Goal: Find specific page/section: Find specific page/section

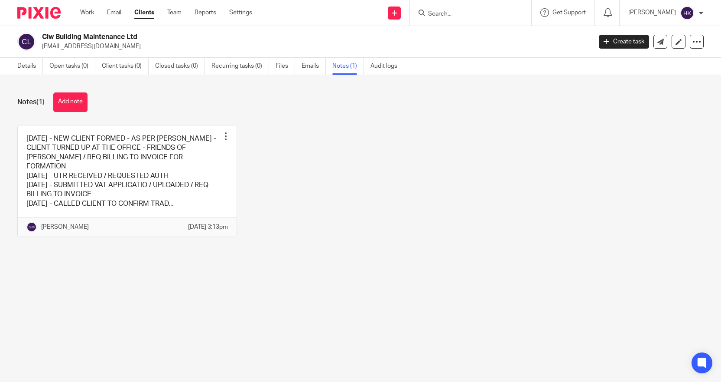
click at [457, 6] on div at bounding box center [470, 13] width 121 height 26
click at [452, 9] on form at bounding box center [473, 12] width 92 height 11
click at [436, 10] on input "Search" at bounding box center [466, 14] width 78 height 8
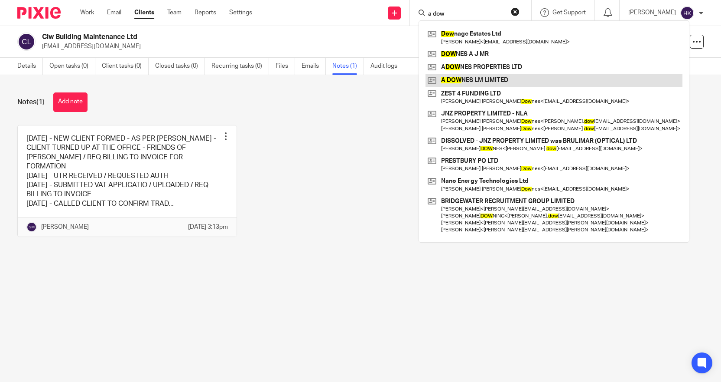
type input "a dow"
click at [495, 79] on link at bounding box center [554, 80] width 257 height 13
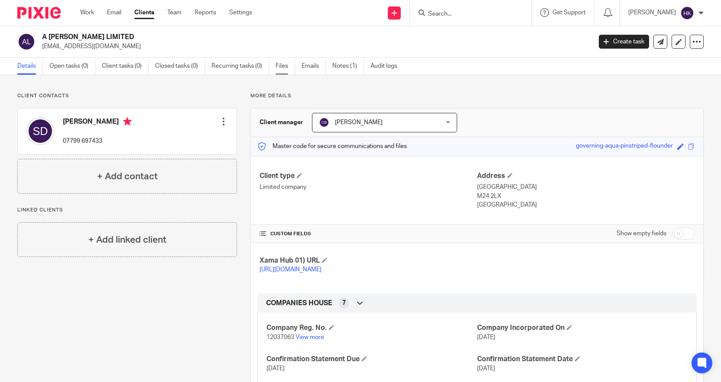
click at [281, 69] on link "Files" at bounding box center [286, 66] width 20 height 17
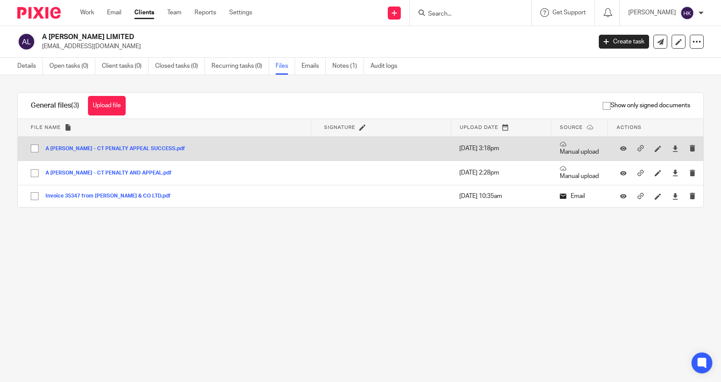
click at [141, 148] on button "A DOWNES LM - CT PENALTY APPEAL SUCCESS.pdf" at bounding box center [119, 149] width 146 height 6
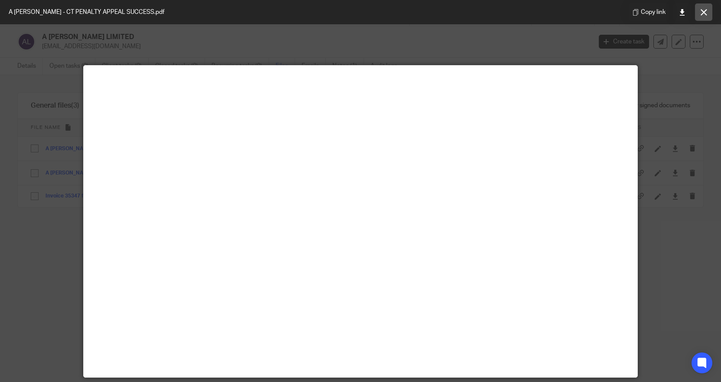
click at [706, 5] on button at bounding box center [703, 11] width 17 height 17
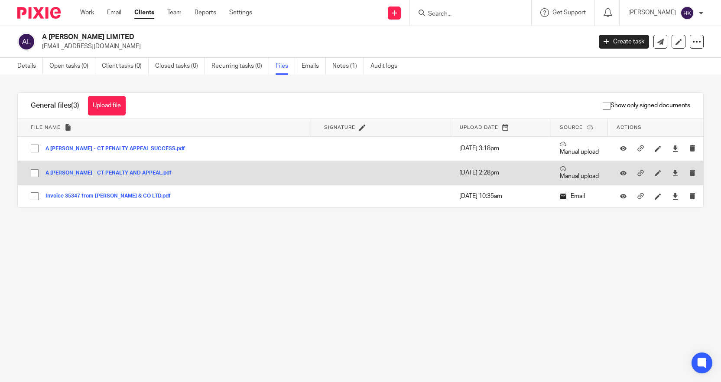
click at [144, 170] on button "A DOWNES LM - CT PENALTY AND APPEAL.pdf" at bounding box center [112, 173] width 133 height 6
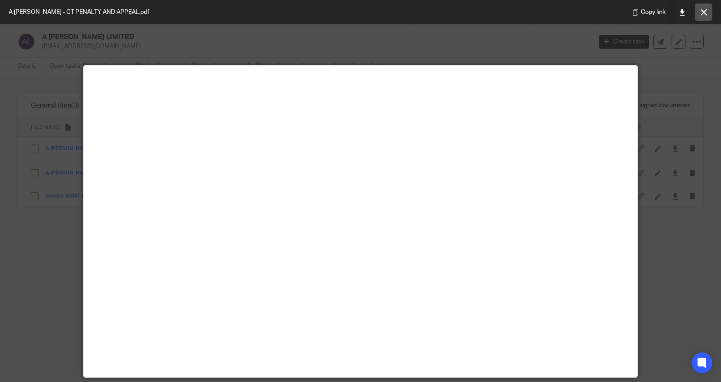
click at [704, 10] on icon at bounding box center [704, 12] width 7 height 7
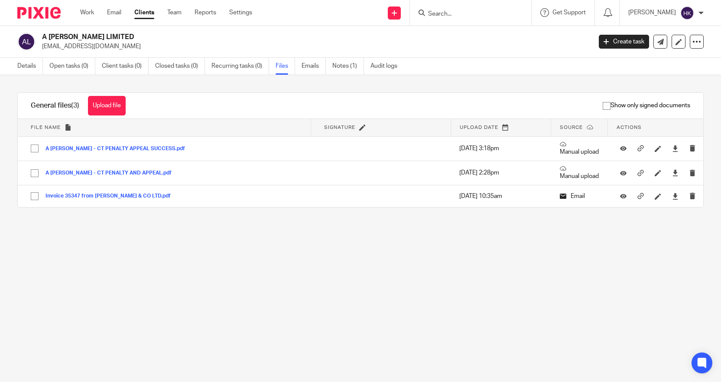
click at [444, 16] on input "Search" at bounding box center [466, 14] width 78 height 8
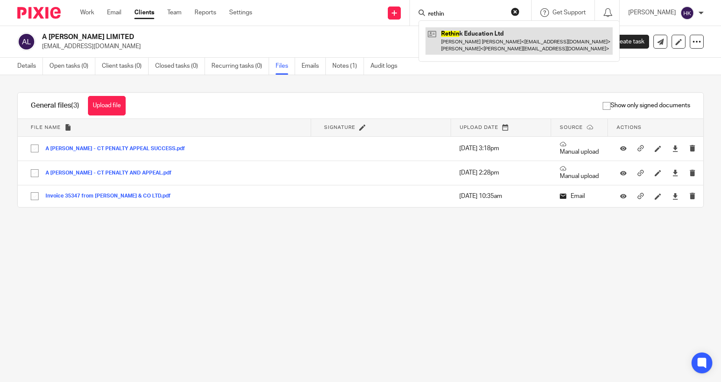
type input "rethin"
click at [465, 44] on link at bounding box center [519, 40] width 187 height 27
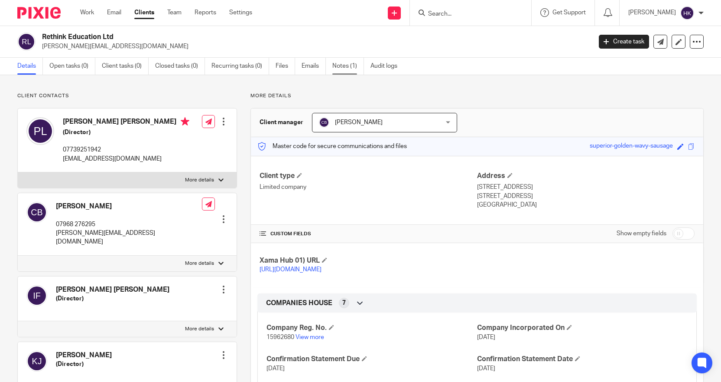
click at [345, 60] on link "Notes (1)" at bounding box center [349, 66] width 32 height 17
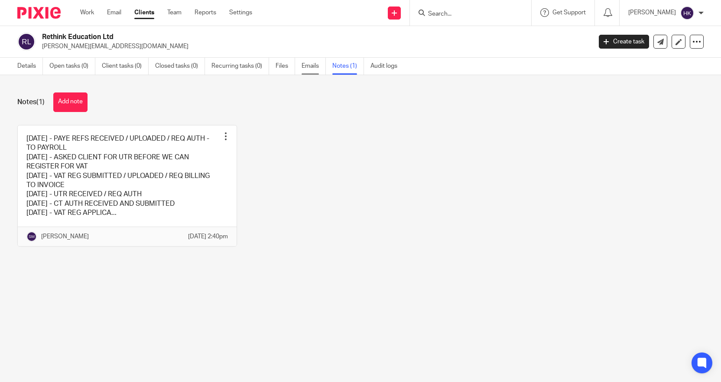
click at [310, 65] on link "Emails" at bounding box center [314, 66] width 24 height 17
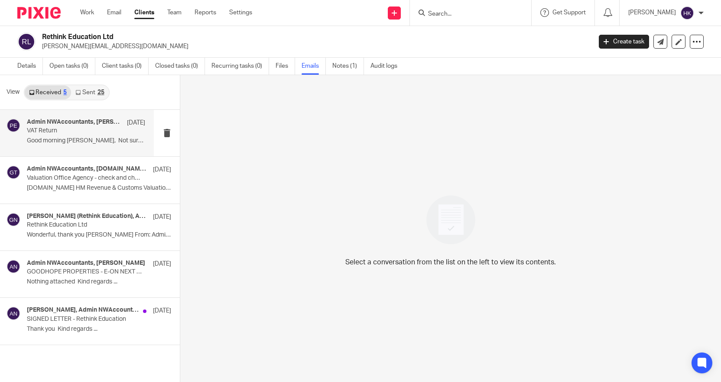
click at [112, 141] on p "Good morning Stacey, Not sure if you..." at bounding box center [86, 140] width 118 height 7
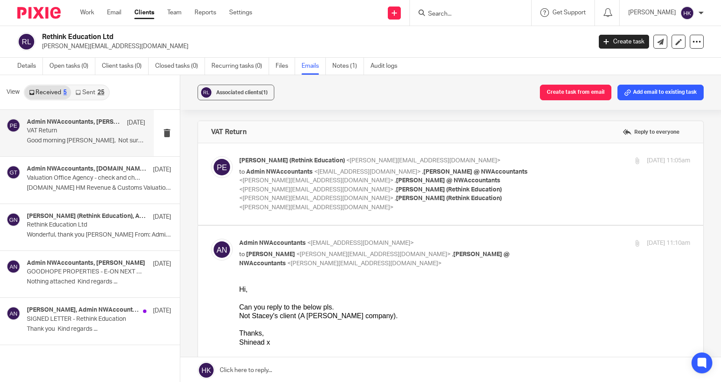
click at [84, 91] on link "Sent 25" at bounding box center [89, 92] width 37 height 14
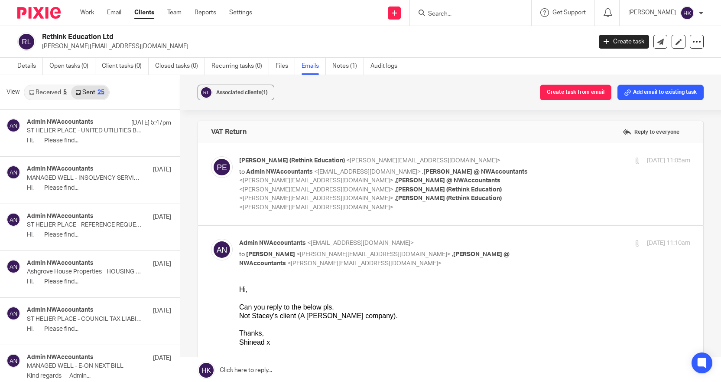
scroll to position [1, 0]
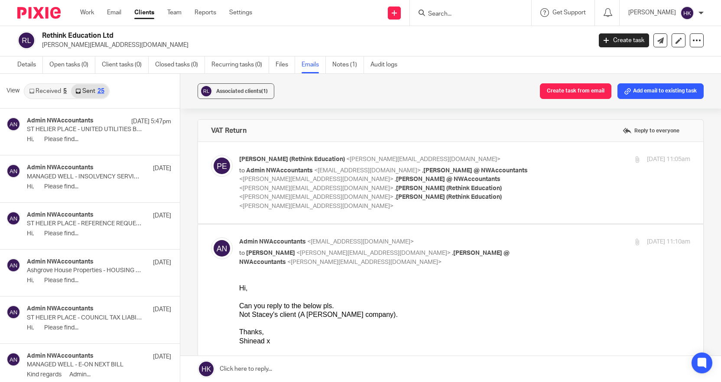
click at [55, 93] on link "Received 5" at bounding box center [48, 91] width 46 height 14
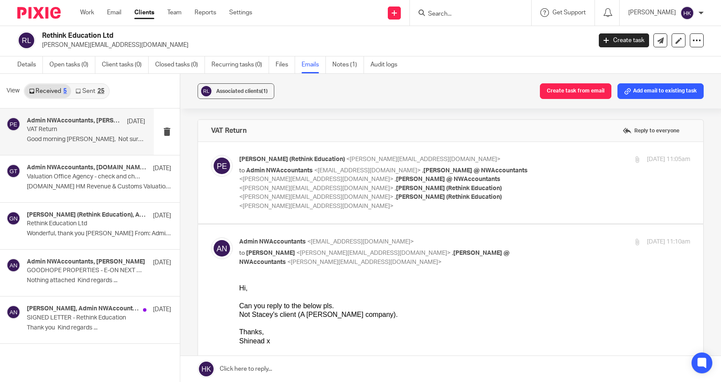
click at [447, 16] on input "Search" at bounding box center [466, 14] width 78 height 8
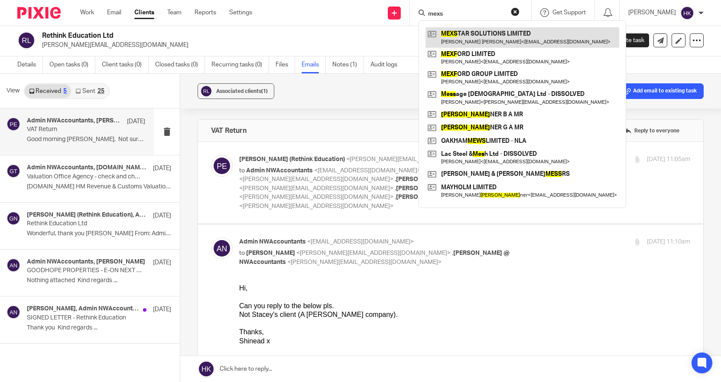
type input "mexs"
click at [486, 40] on link at bounding box center [523, 37] width 194 height 20
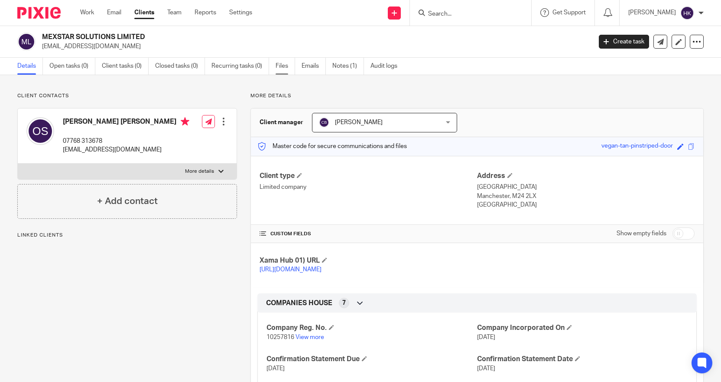
click at [282, 64] on link "Files" at bounding box center [286, 66] width 20 height 17
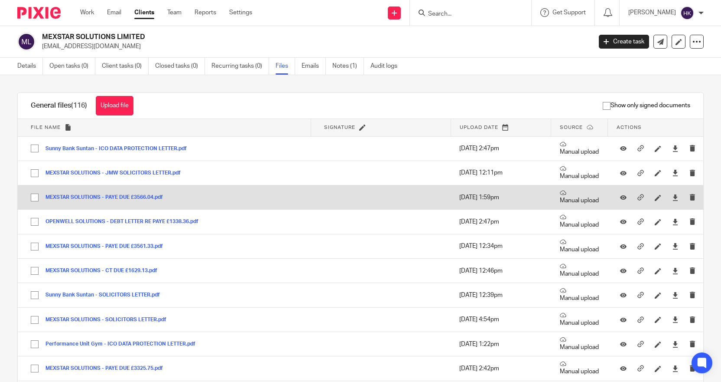
scroll to position [43, 0]
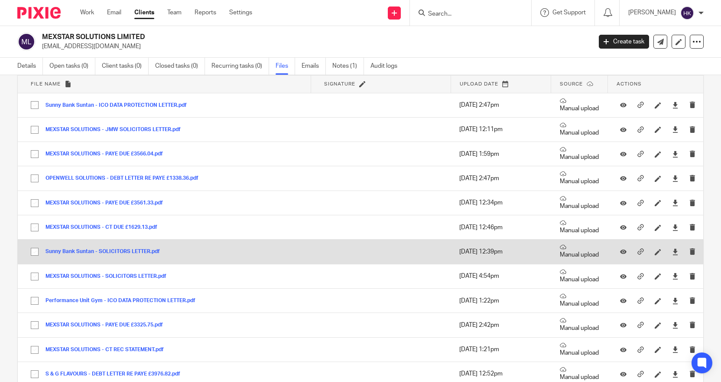
click at [152, 251] on button "Sunny Bank Suntan - SOLICITORS LETTER.pdf" at bounding box center [106, 251] width 121 height 6
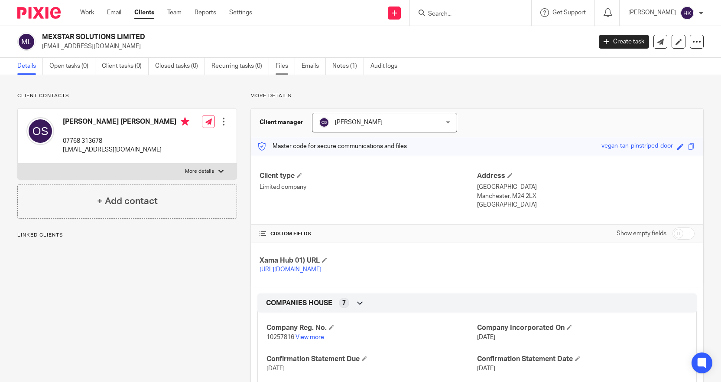
click at [283, 69] on link "Files" at bounding box center [286, 66] width 20 height 17
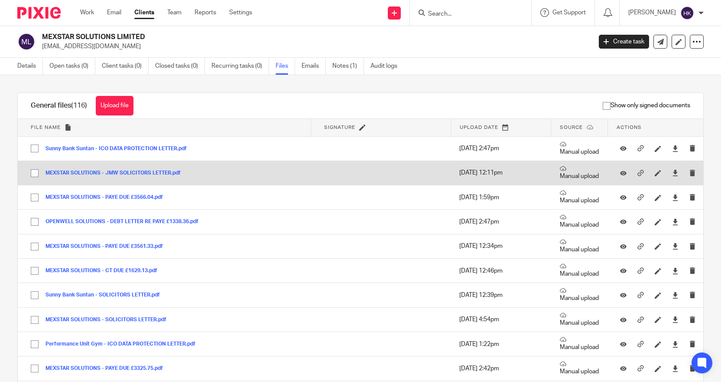
click at [139, 173] on button "MEXSTAR SOLUTIONS - JMW SOLICITORS LETTER.pdf" at bounding box center [117, 173] width 142 height 6
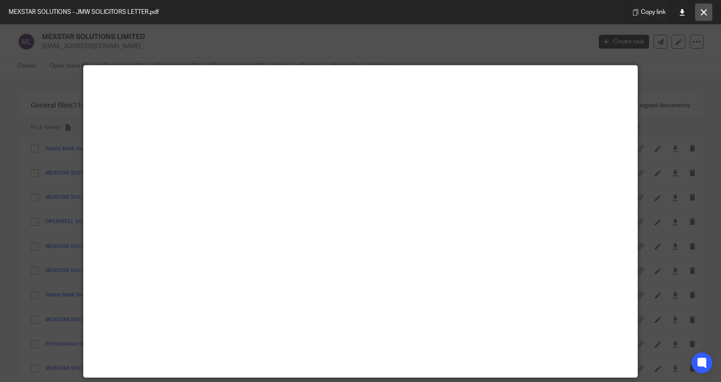
click at [702, 14] on icon at bounding box center [704, 12] width 7 height 7
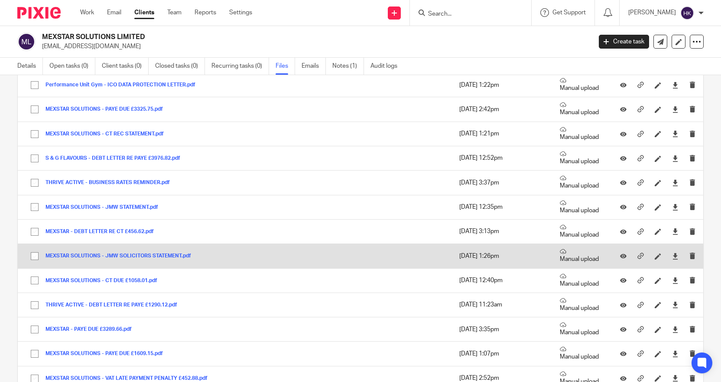
scroll to position [260, 0]
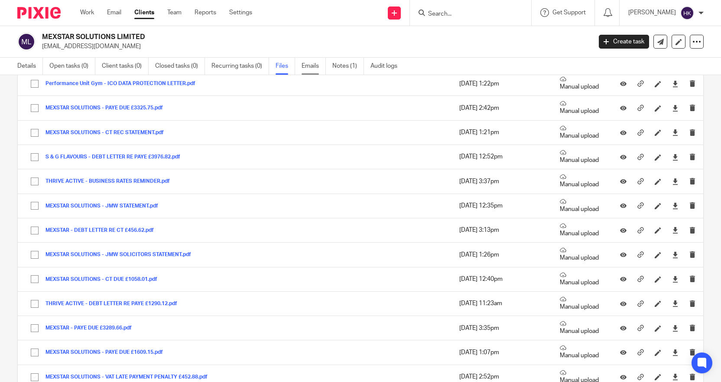
click at [317, 65] on link "Emails" at bounding box center [314, 66] width 24 height 17
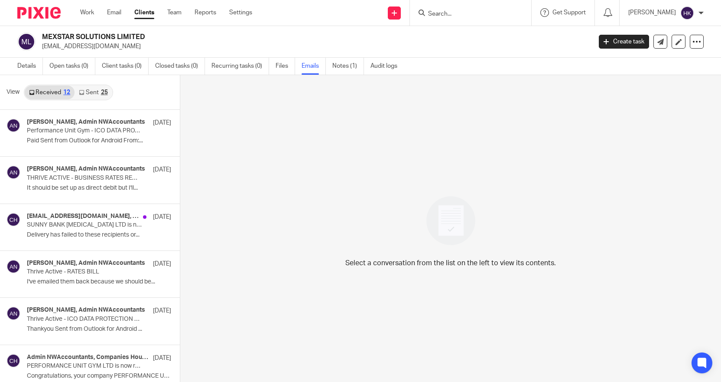
click at [96, 91] on link "Sent 25" at bounding box center [93, 92] width 37 height 14
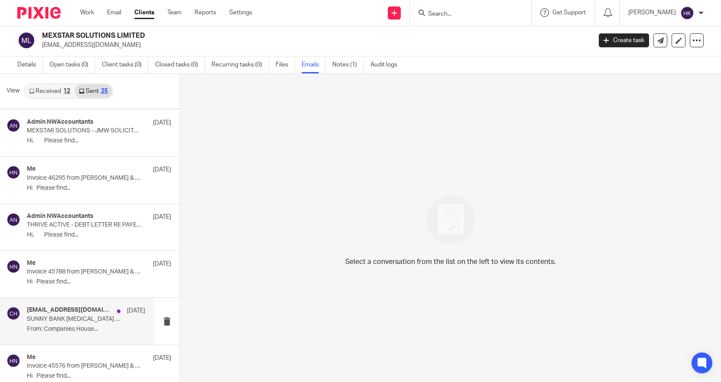
scroll to position [434, 0]
